Goal: Task Accomplishment & Management: Manage account settings

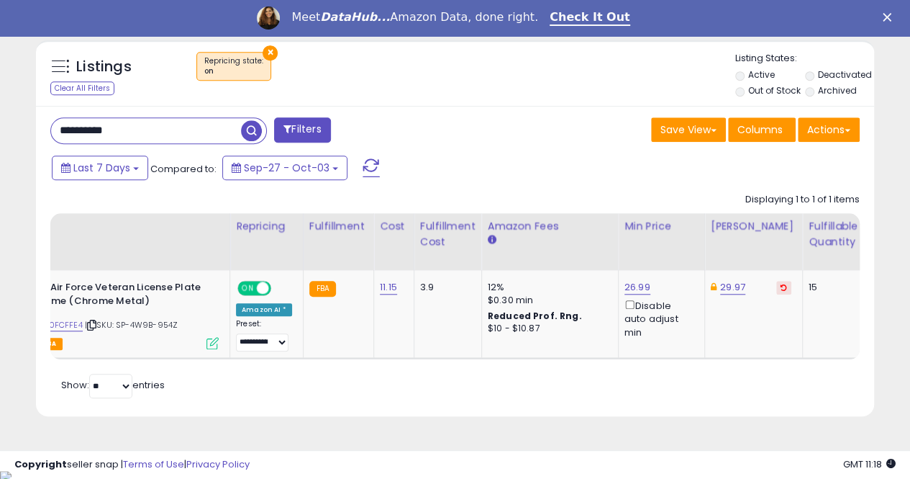
scroll to position [450, 0]
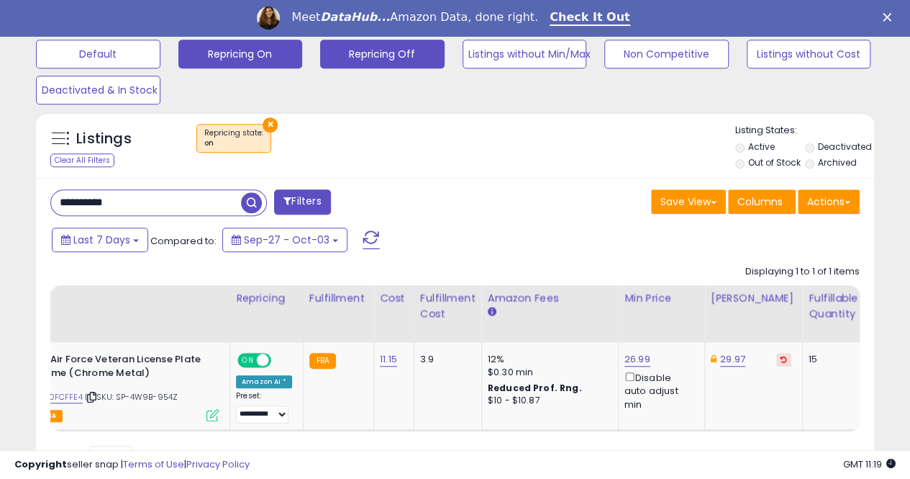
click at [391, 58] on button "Repricing Off" at bounding box center [382, 54] width 124 height 29
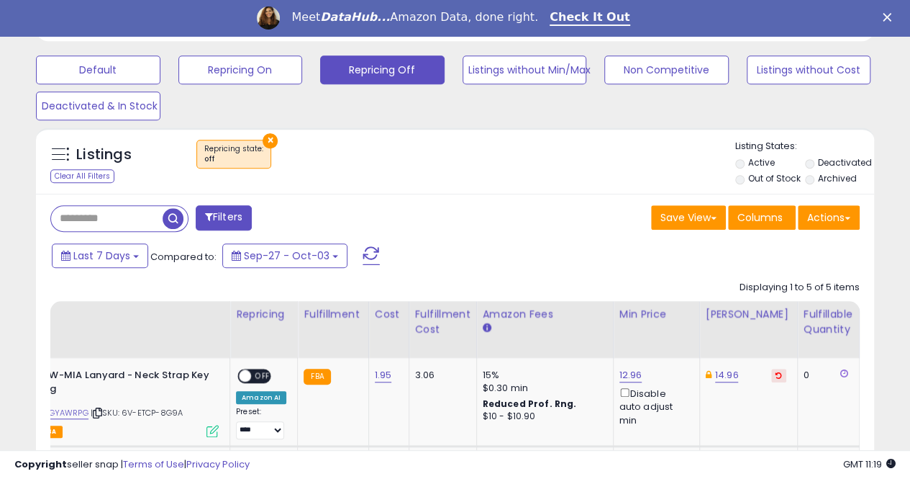
scroll to position [290, 0]
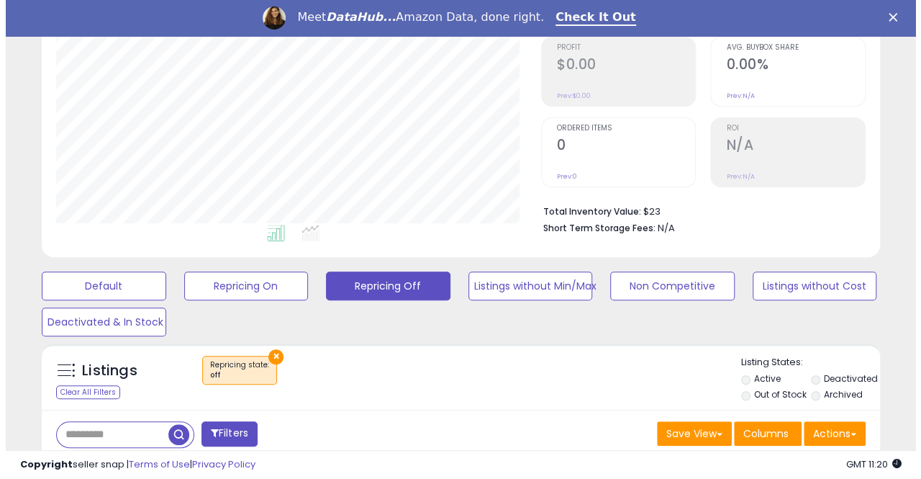
scroll to position [290, 0]
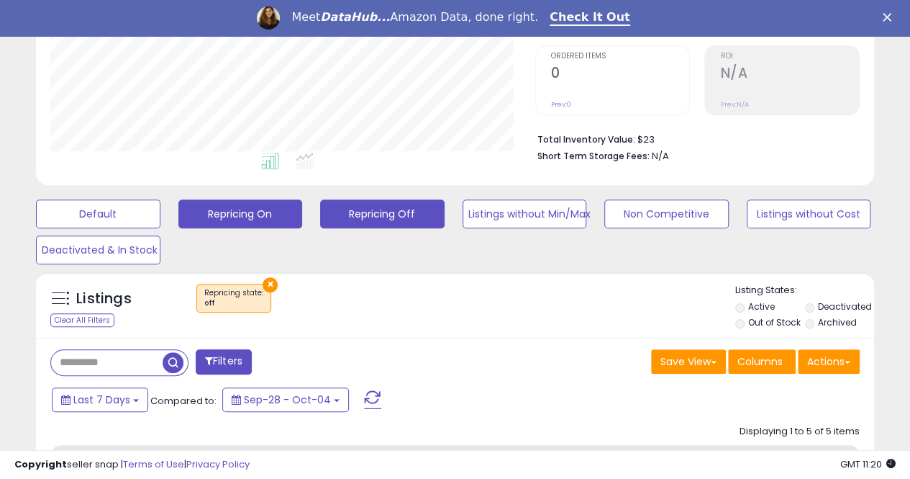
click at [256, 212] on button "Repricing On" at bounding box center [240, 213] width 124 height 29
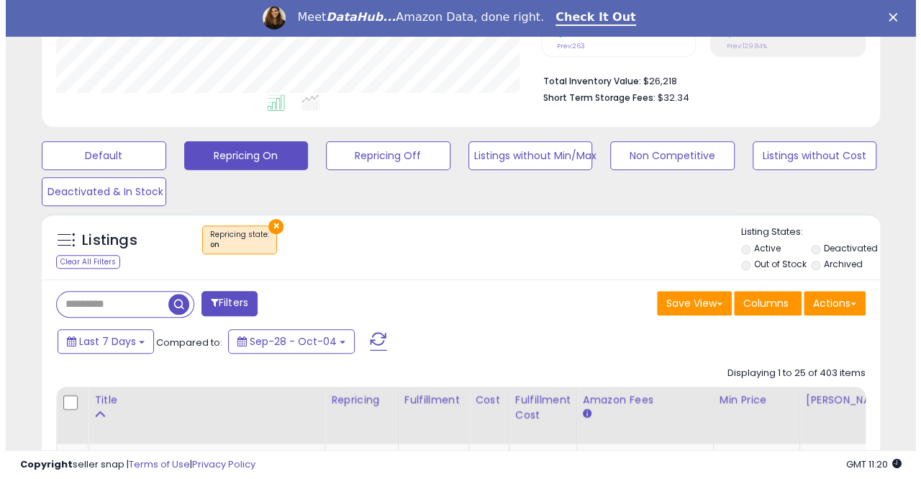
scroll to position [362, 0]
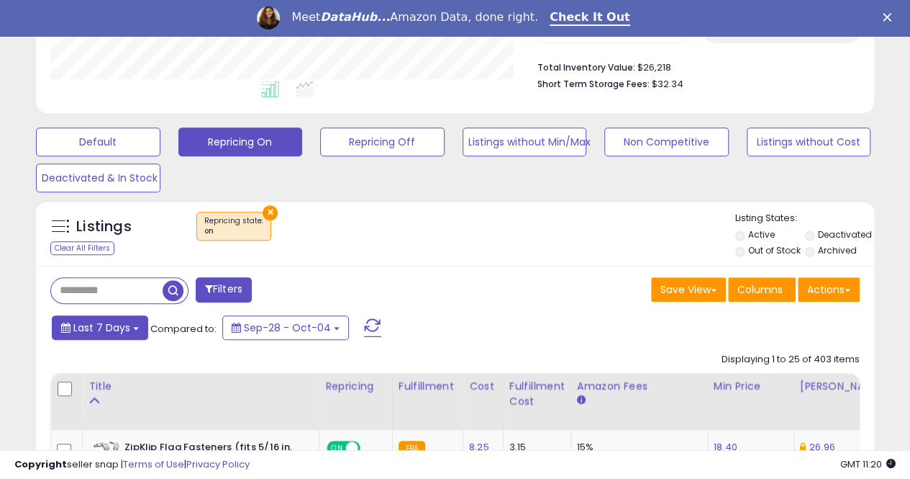
click at [88, 332] on span "Last 7 Days" at bounding box center [101, 327] width 57 height 14
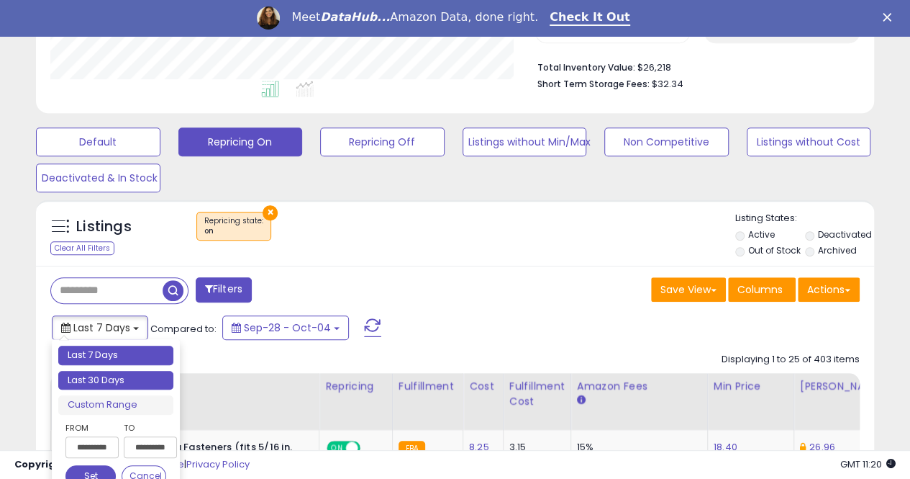
type input "**********"
click at [95, 382] on li "Last 30 Days" at bounding box center [115, 380] width 115 height 19
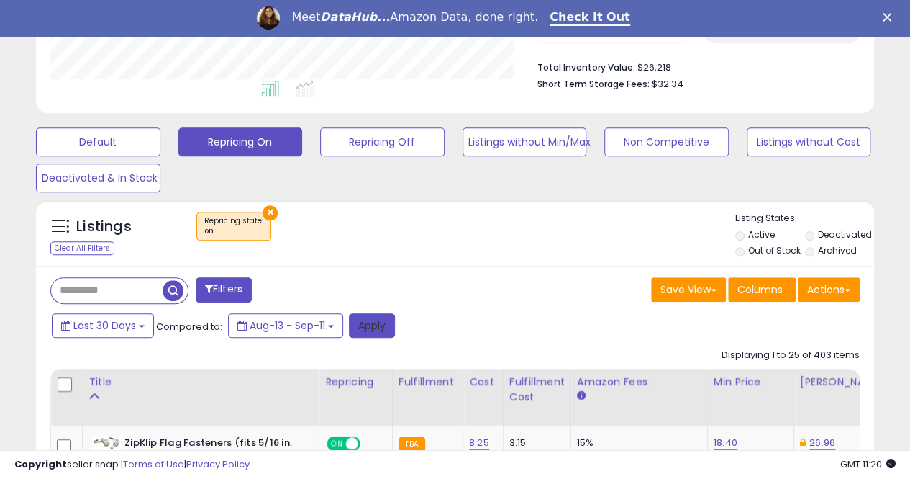
drag, startPoint x: 382, startPoint y: 330, endPoint x: 390, endPoint y: 302, distance: 29.2
click at [382, 330] on button "Apply" at bounding box center [372, 325] width 46 height 24
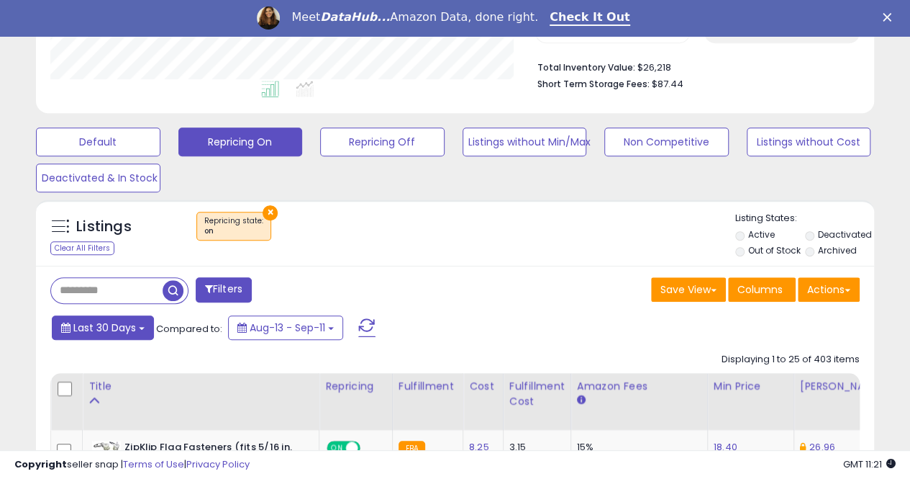
click at [122, 332] on span "Last 30 Days" at bounding box center [104, 327] width 63 height 14
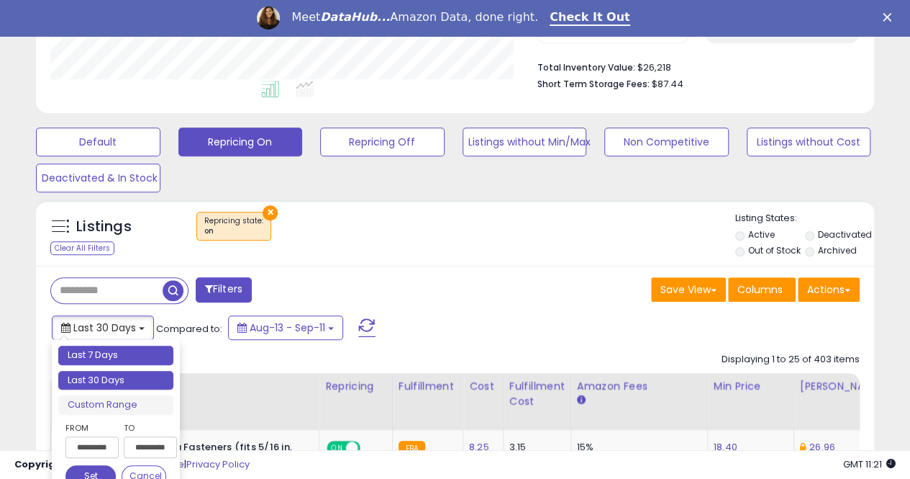
type input "**********"
click at [128, 353] on li "Last 7 Days" at bounding box center [115, 354] width 115 height 19
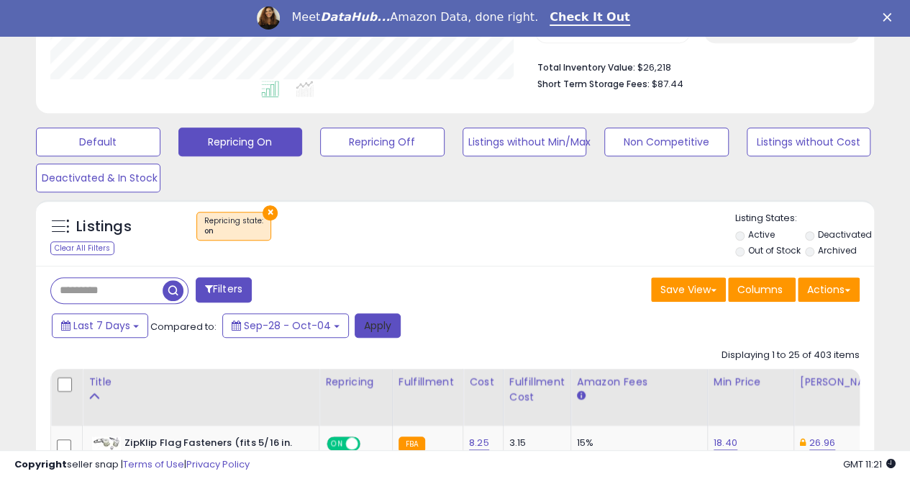
click at [373, 330] on button "Apply" at bounding box center [378, 325] width 46 height 24
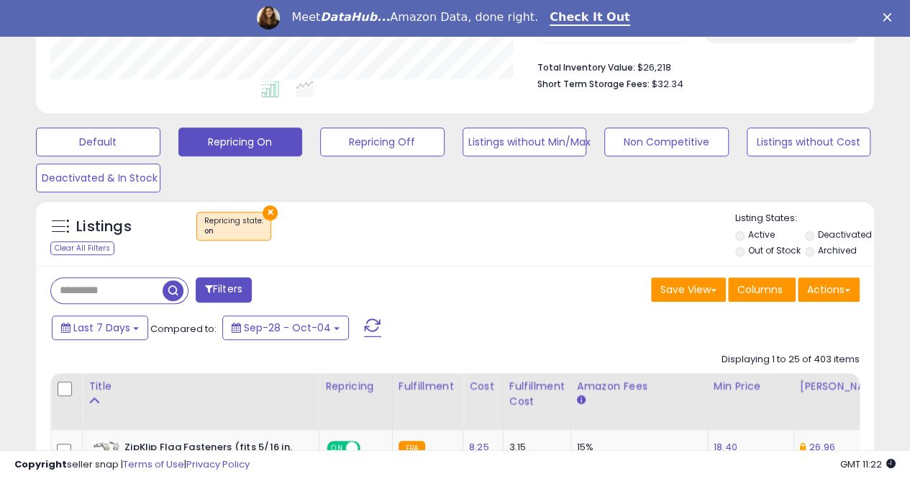
scroll to position [295, 485]
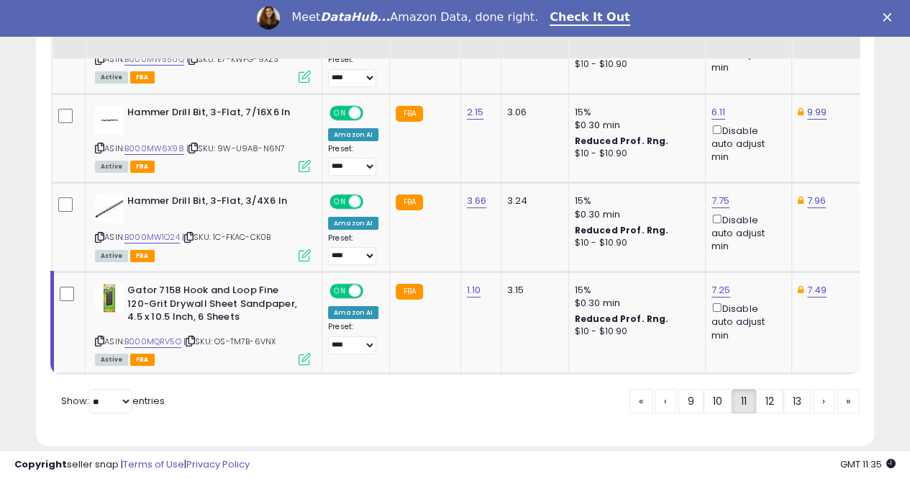
scroll to position [295, 485]
click at [770, 389] on link "12" at bounding box center [769, 401] width 27 height 24
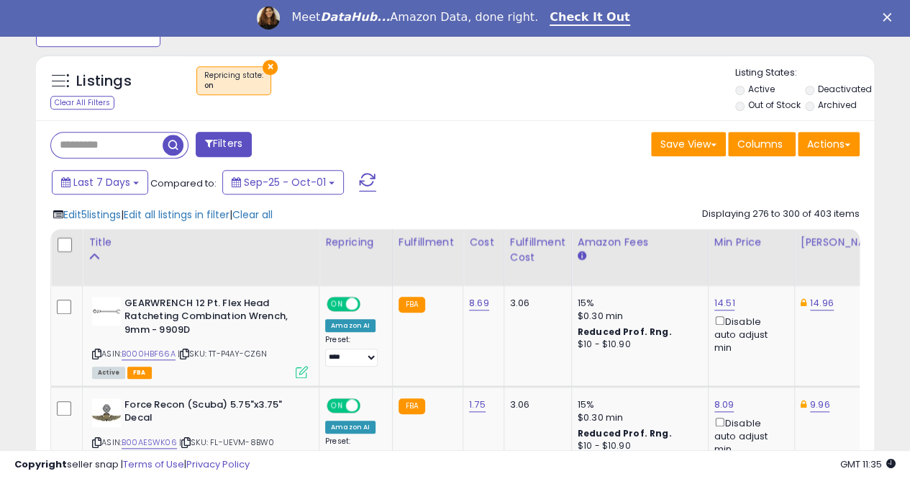
scroll to position [521, 0]
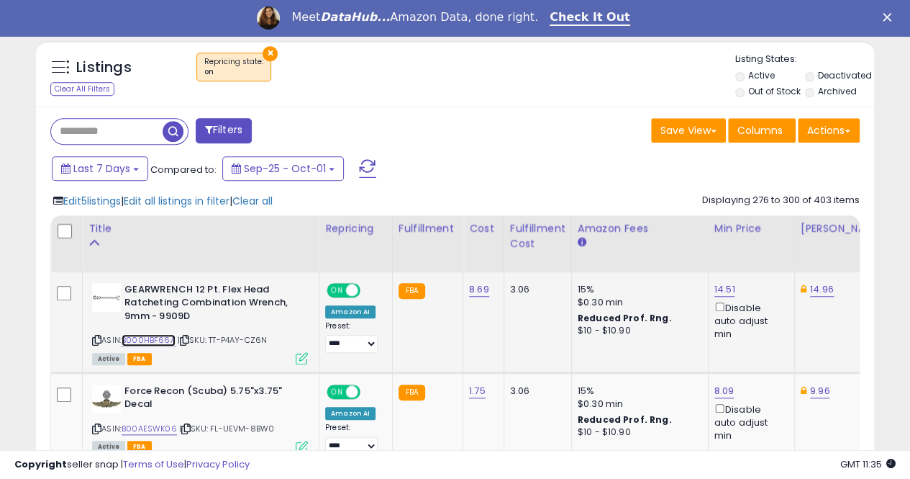
click at [161, 337] on link "B000HBF66A" at bounding box center [149, 340] width 54 height 12
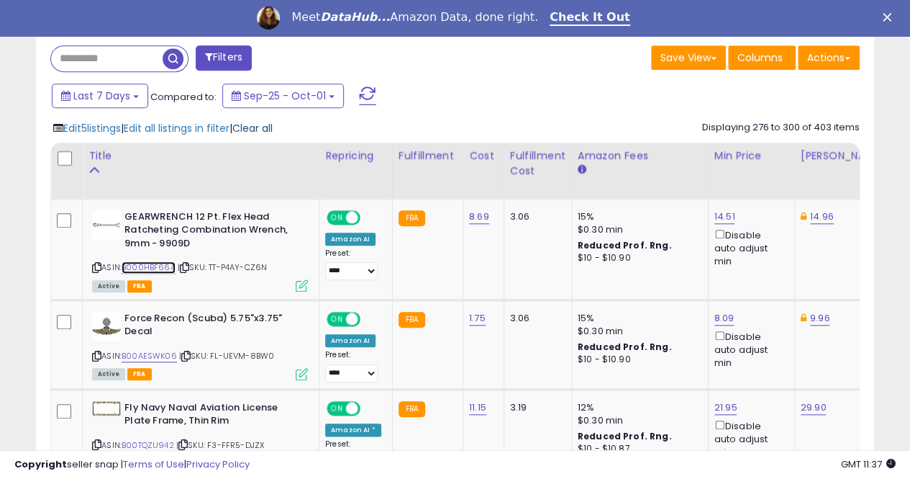
scroll to position [665, 0]
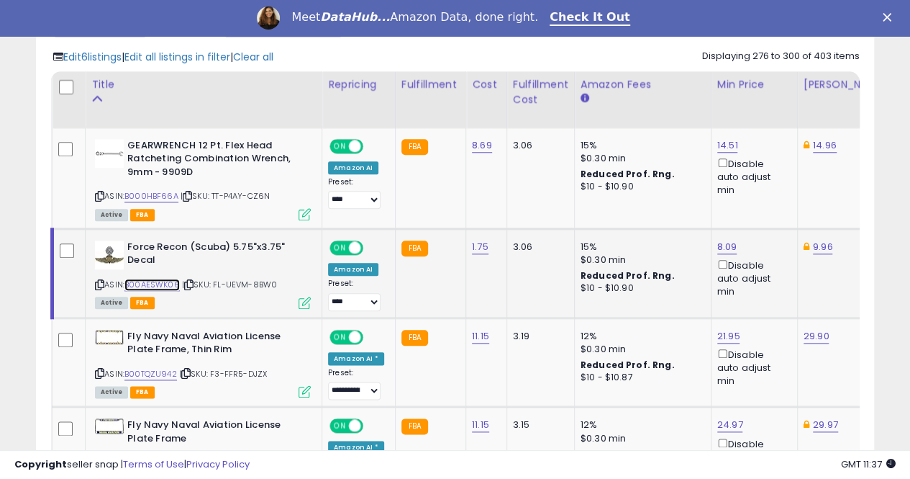
click at [153, 280] on link "B00AESWK06" at bounding box center [151, 284] width 55 height 12
click at [145, 369] on link "B00TQZU942" at bounding box center [150, 374] width 53 height 12
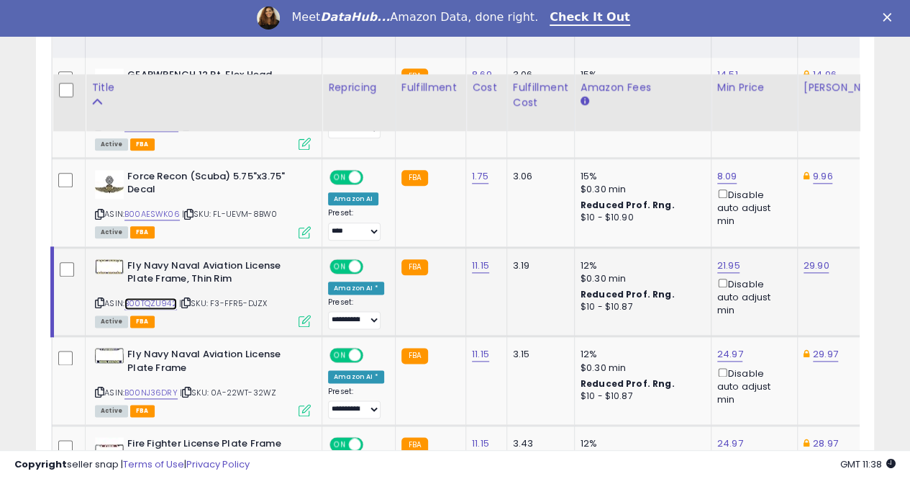
scroll to position [809, 0]
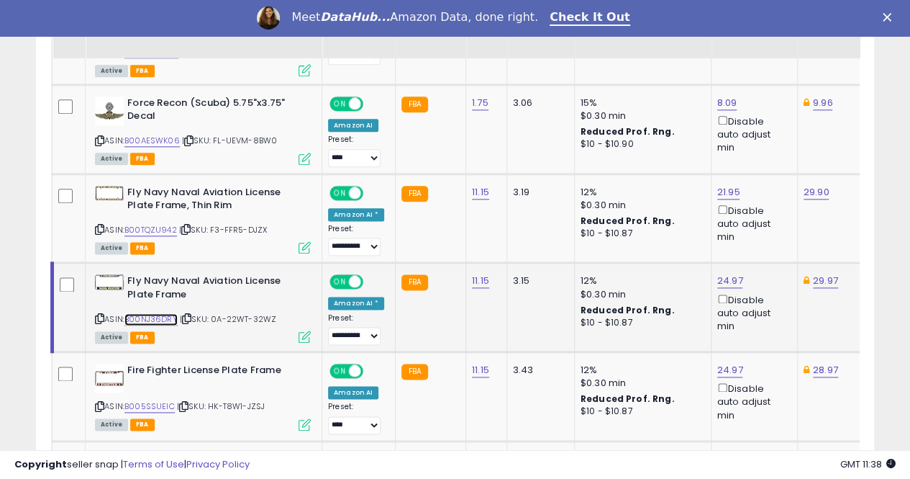
click at [156, 315] on link "B00NJ36DRY" at bounding box center [150, 319] width 53 height 12
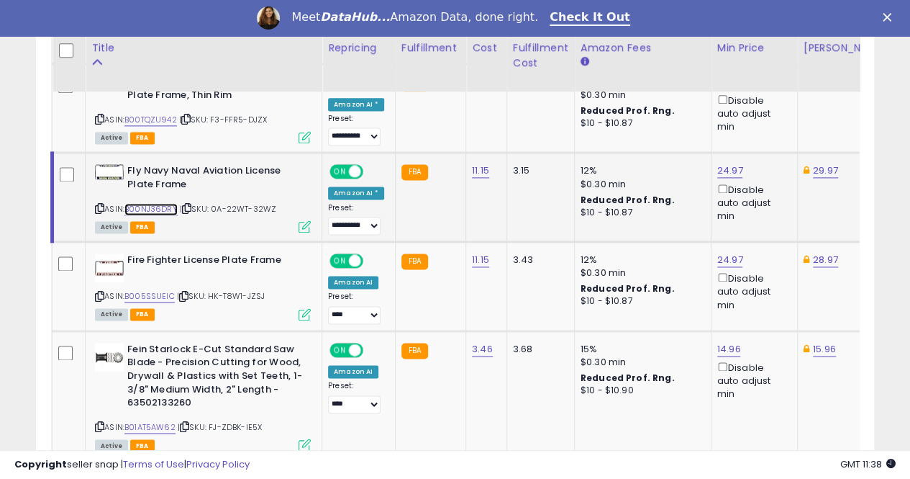
scroll to position [953, 0]
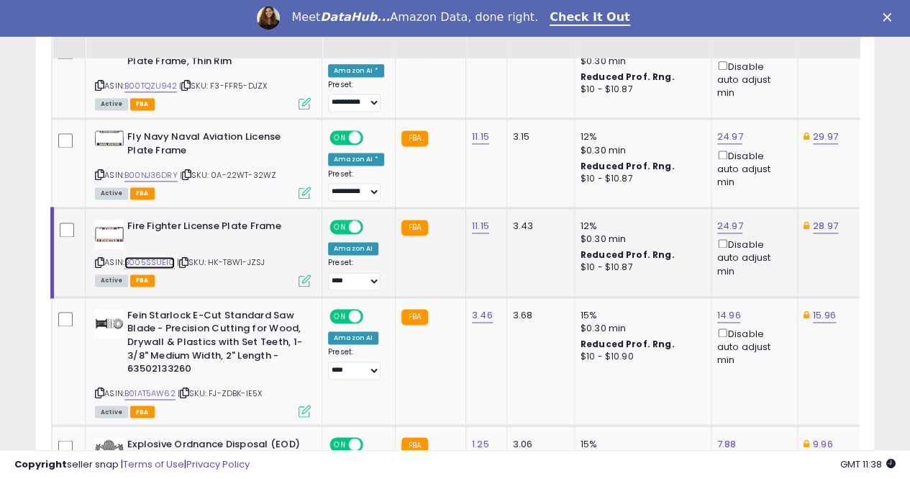
click at [152, 256] on link "B005SSUEIC" at bounding box center [149, 262] width 50 height 12
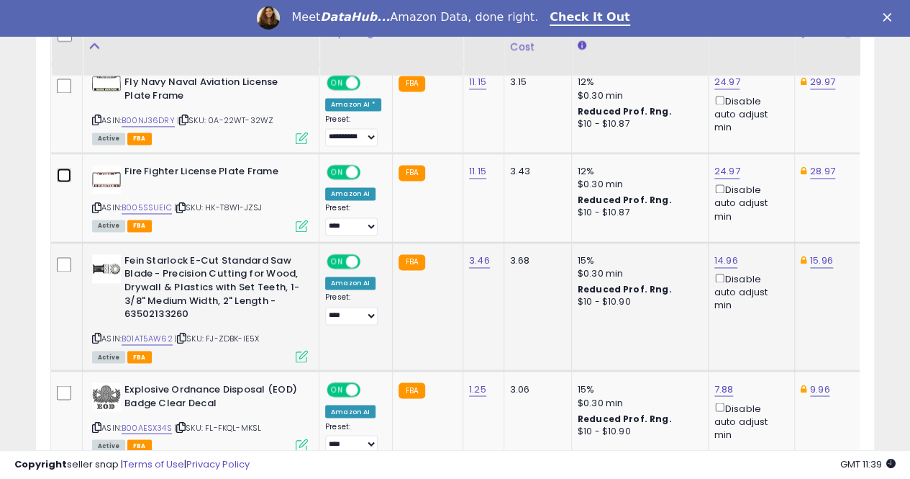
scroll to position [1025, 0]
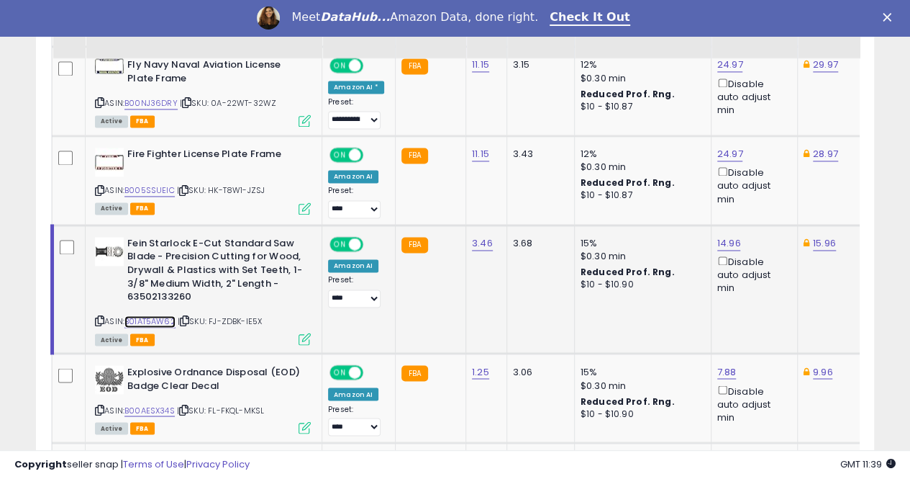
click at [155, 315] on link "B01AT5AW62" at bounding box center [149, 321] width 51 height 12
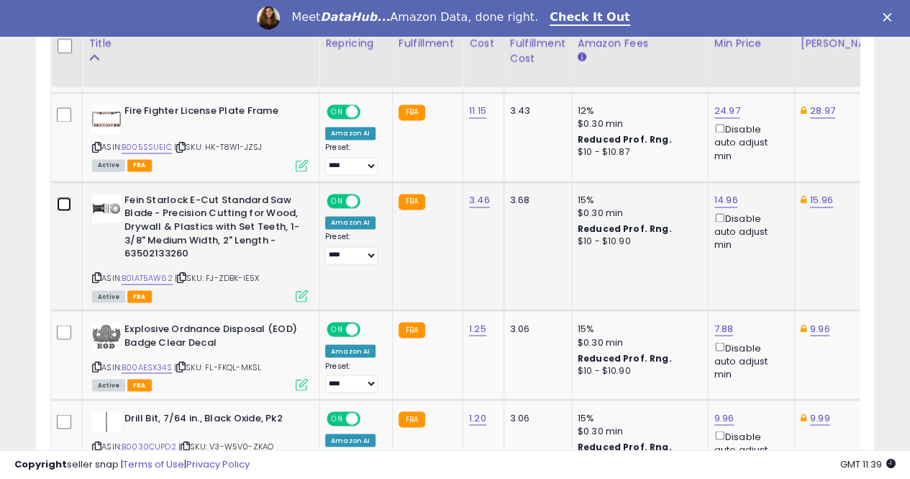
scroll to position [1097, 0]
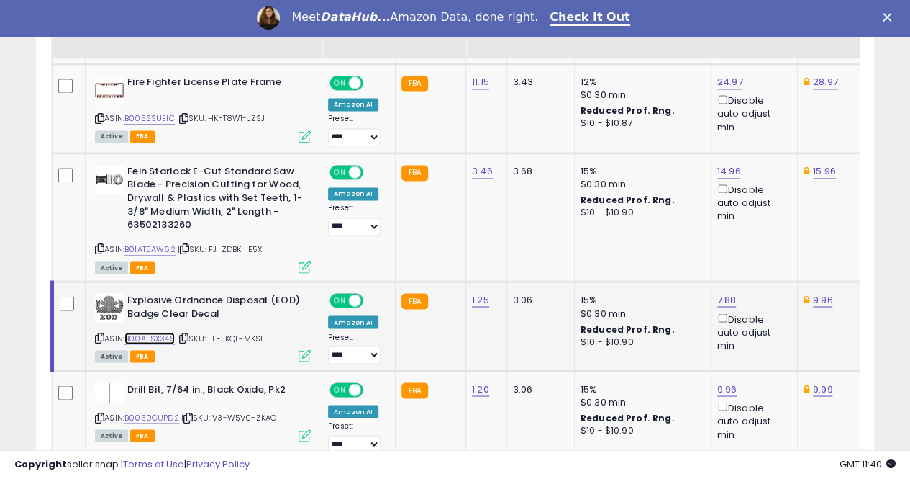
click at [150, 332] on link "B00AESX34S" at bounding box center [149, 338] width 50 height 12
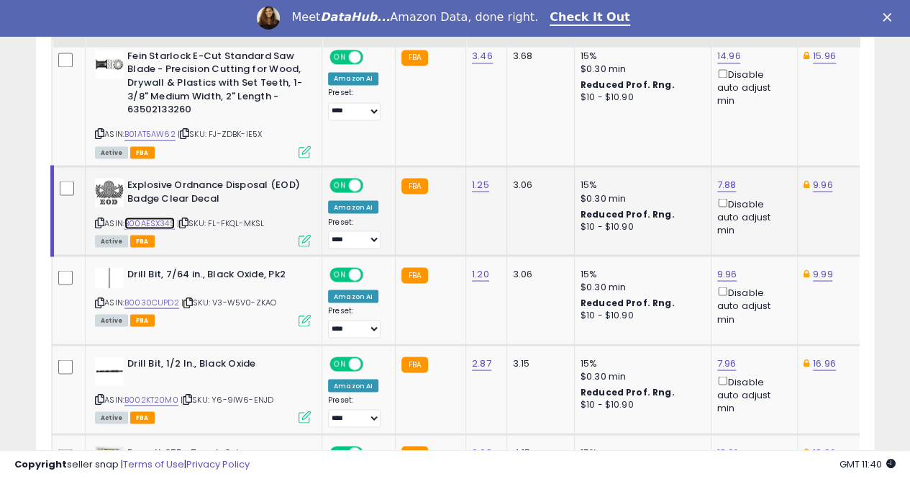
scroll to position [1241, 0]
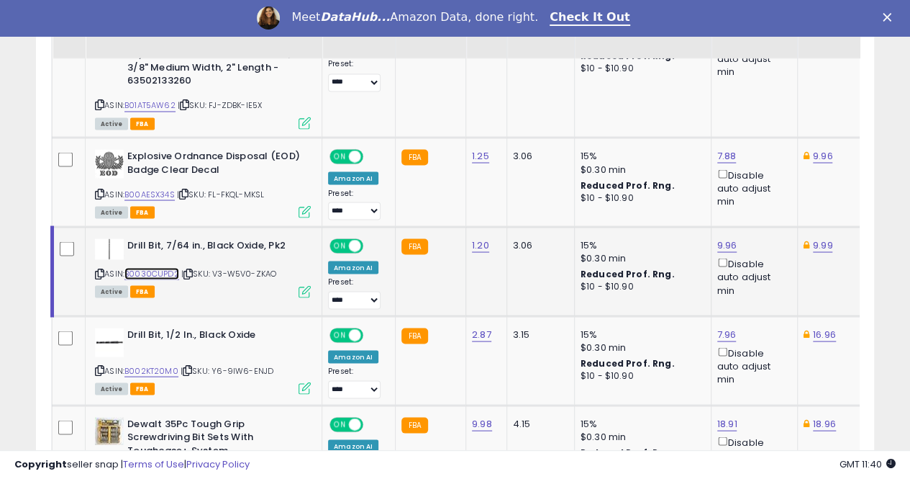
click at [160, 268] on link "B0030CUPD2" at bounding box center [151, 273] width 55 height 12
click at [717, 241] on link "9.96" at bounding box center [727, 244] width 20 height 14
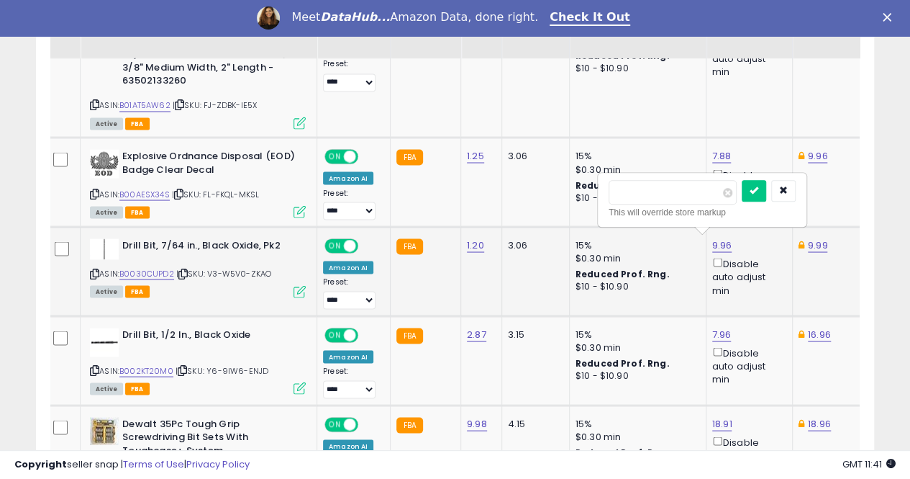
type input "*"
type input "****"
click at [758, 187] on icon "submit" at bounding box center [754, 190] width 9 height 9
click at [809, 237] on link "9.99" at bounding box center [818, 244] width 20 height 14
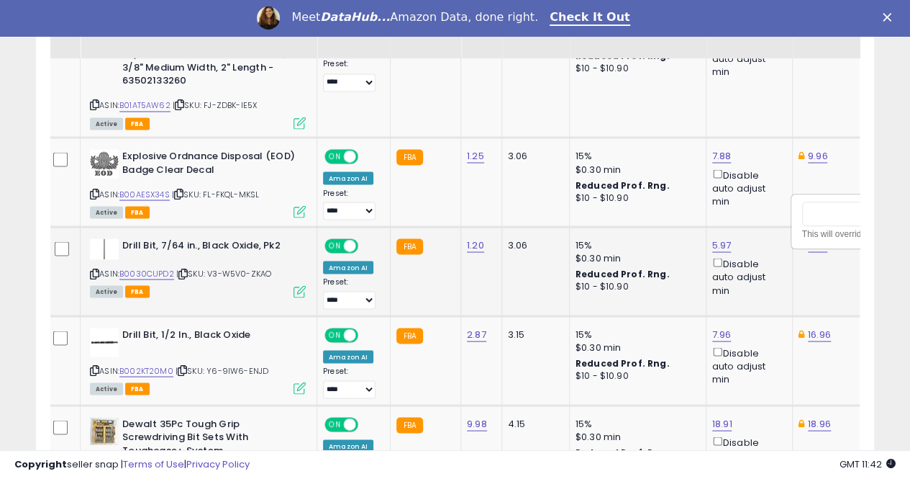
scroll to position [0, 101]
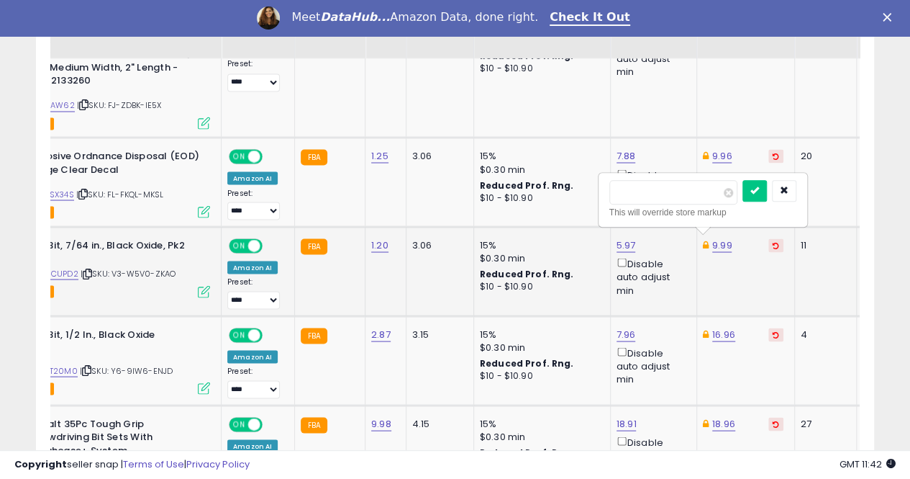
type input "*"
type input "****"
click at [759, 186] on icon "submit" at bounding box center [755, 190] width 9 height 9
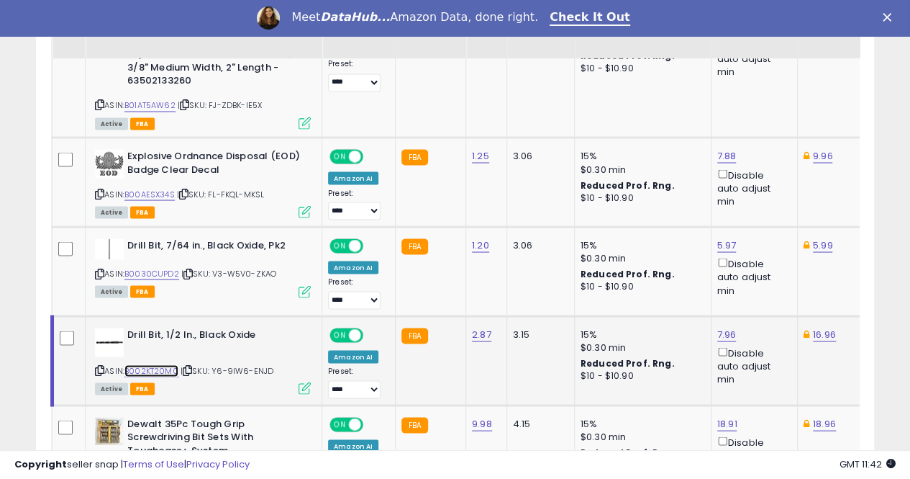
click at [157, 364] on link "B002KT20M0" at bounding box center [151, 370] width 54 height 12
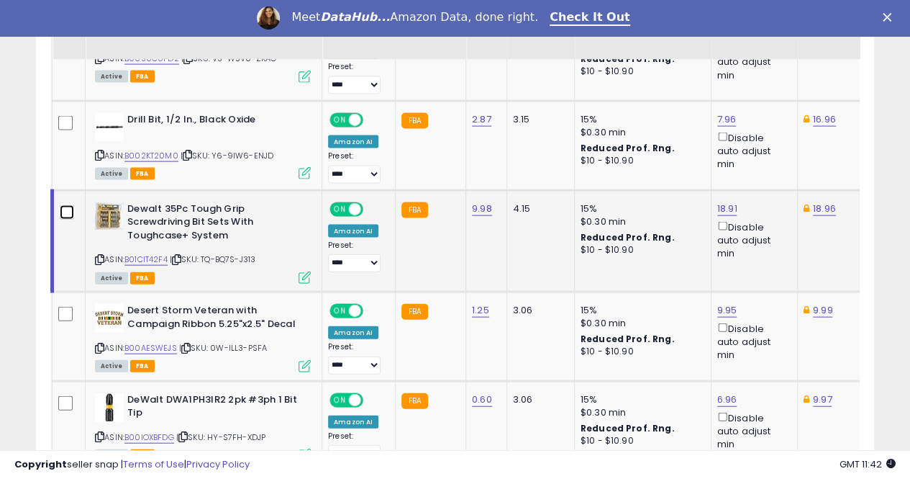
scroll to position [1457, 0]
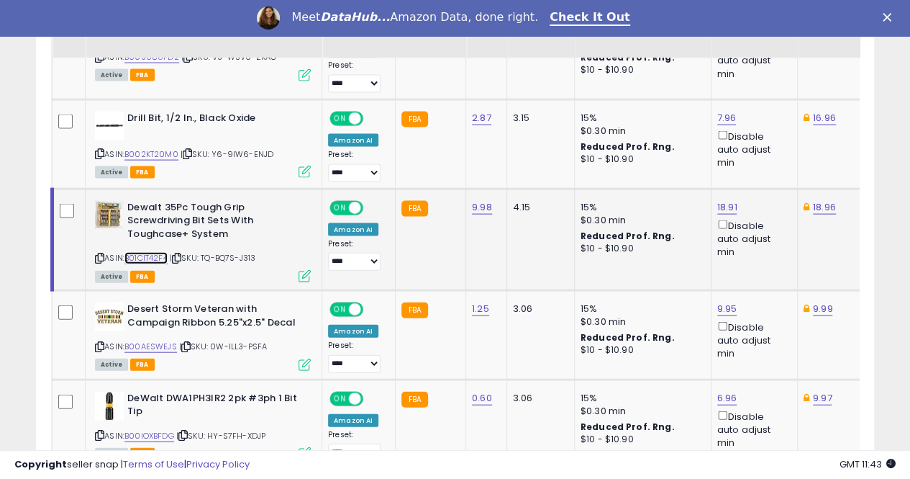
click at [155, 253] on link "B01CIT42F4" at bounding box center [145, 258] width 43 height 12
click at [719, 201] on link "18.91" at bounding box center [727, 207] width 20 height 14
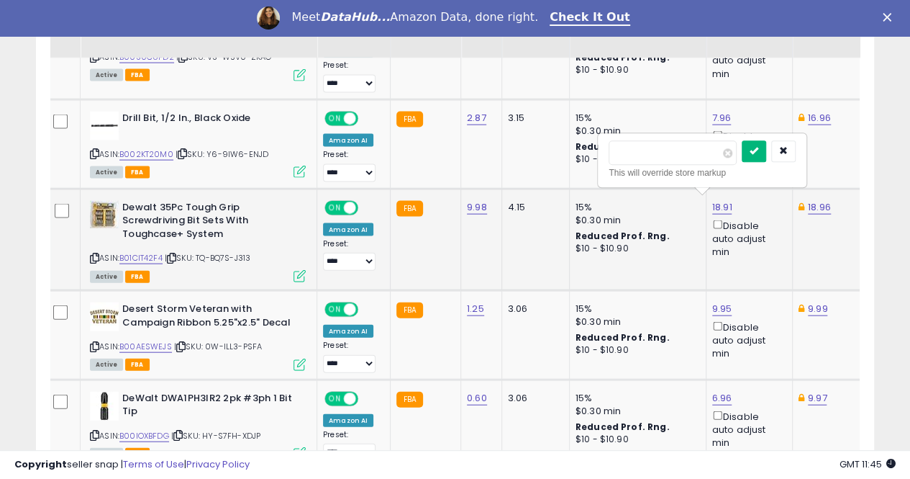
type input "*****"
click at [758, 153] on icon "submit" at bounding box center [754, 151] width 9 height 9
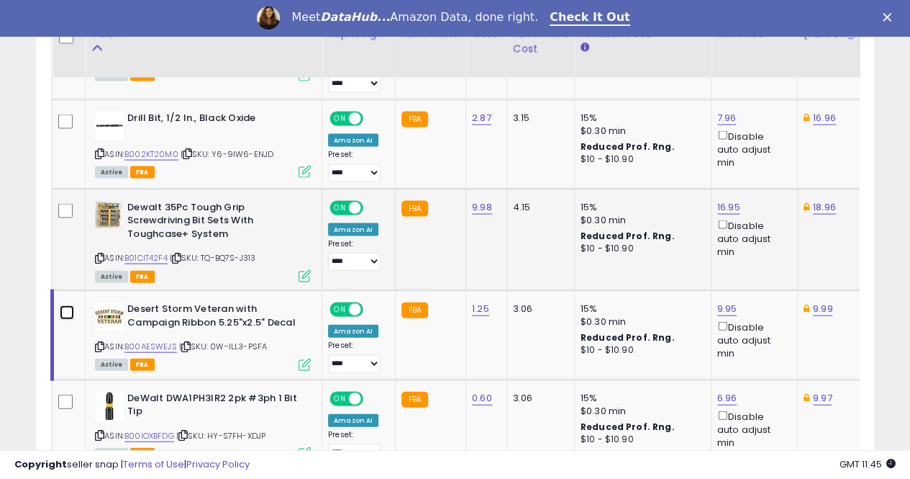
scroll to position [1528, 0]
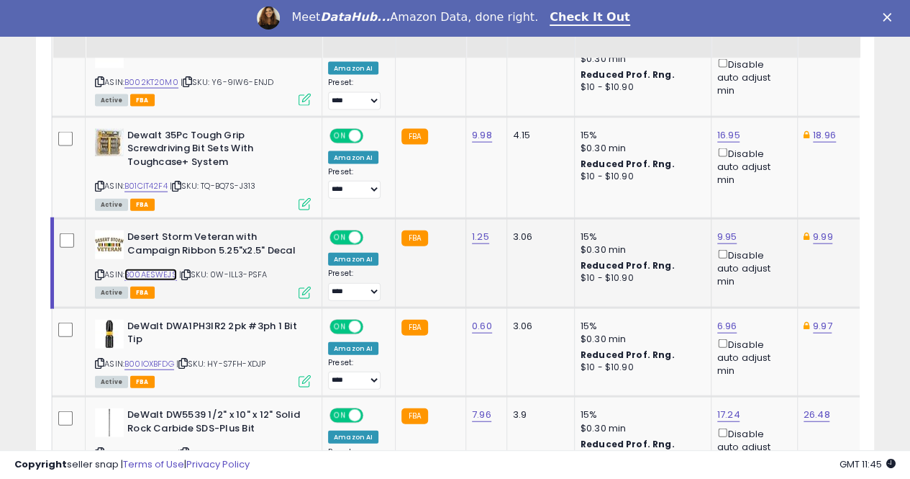
click at [152, 268] on link "B00AESWEJS" at bounding box center [150, 274] width 53 height 12
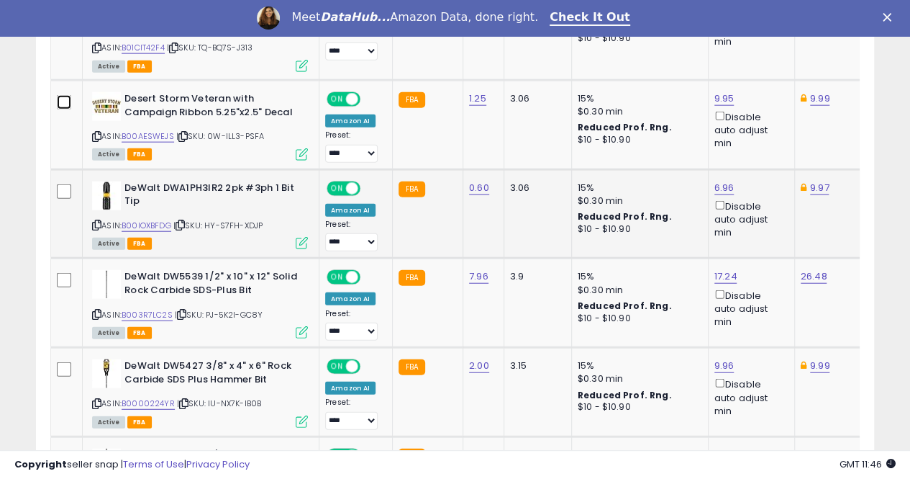
scroll to position [1672, 0]
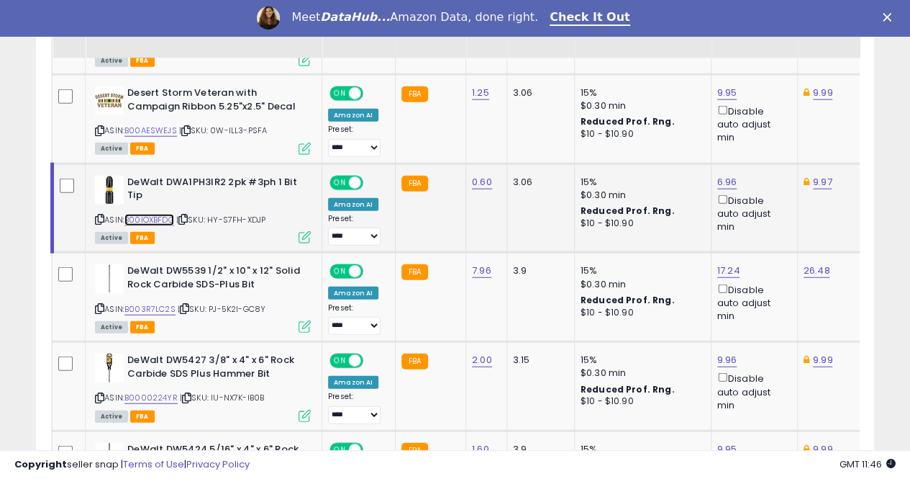
click at [148, 214] on link "B00IOXBFDG" at bounding box center [149, 220] width 50 height 12
